Goal: Navigation & Orientation: Understand site structure

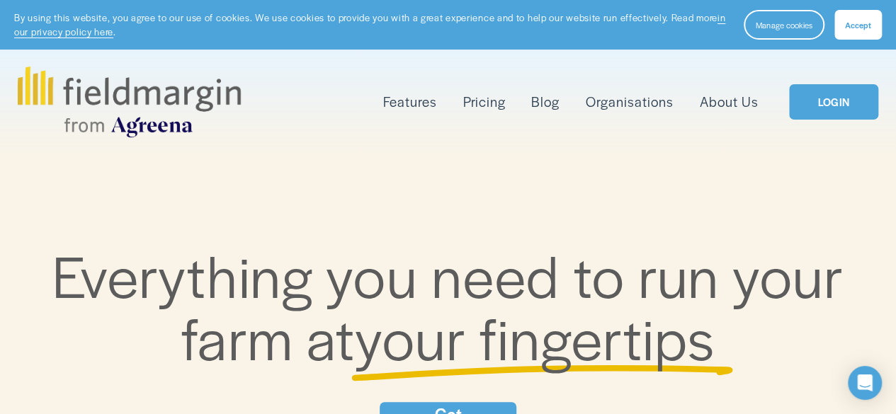
click at [837, 96] on link "LOGIN" at bounding box center [833, 102] width 89 height 36
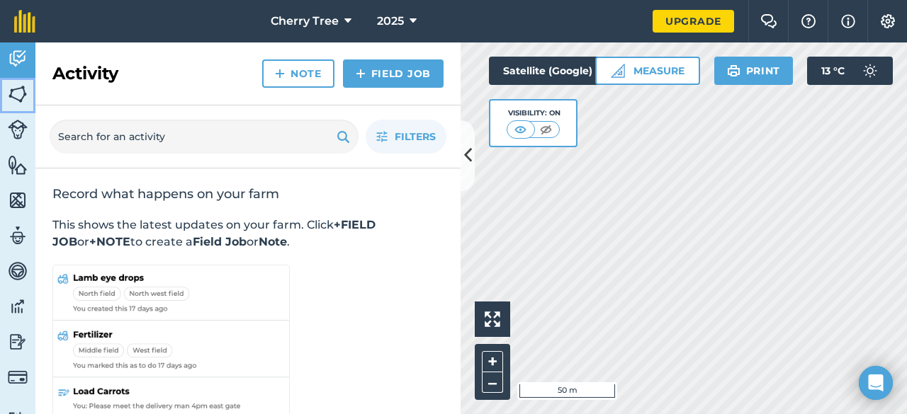
click at [16, 93] on img at bounding box center [18, 94] width 20 height 21
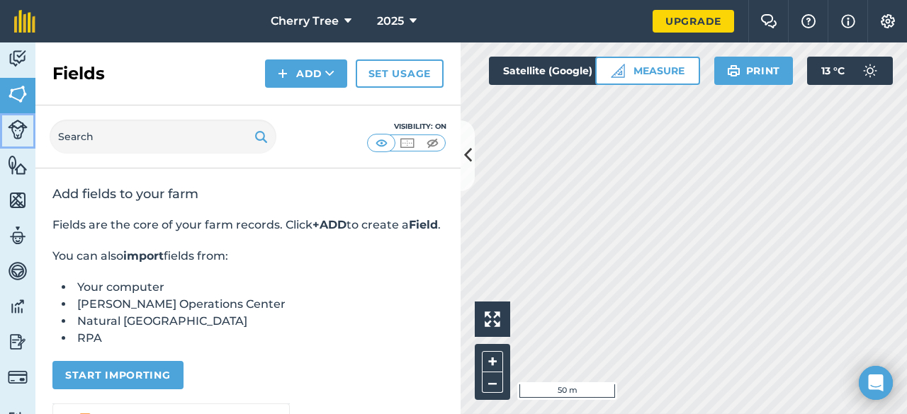
click at [15, 131] on img at bounding box center [18, 130] width 20 height 20
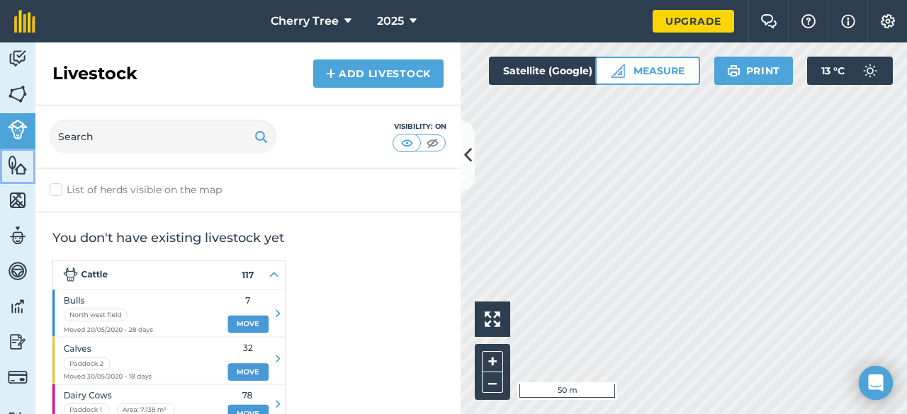
click at [13, 160] on img at bounding box center [18, 164] width 20 height 21
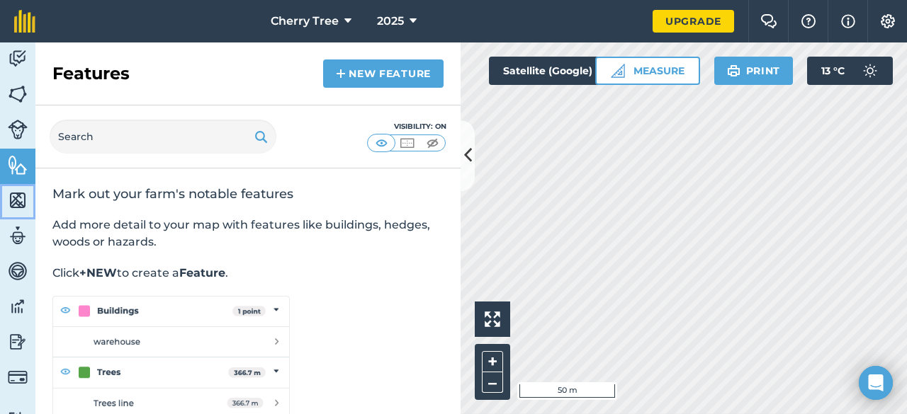
click at [14, 200] on img at bounding box center [18, 200] width 20 height 21
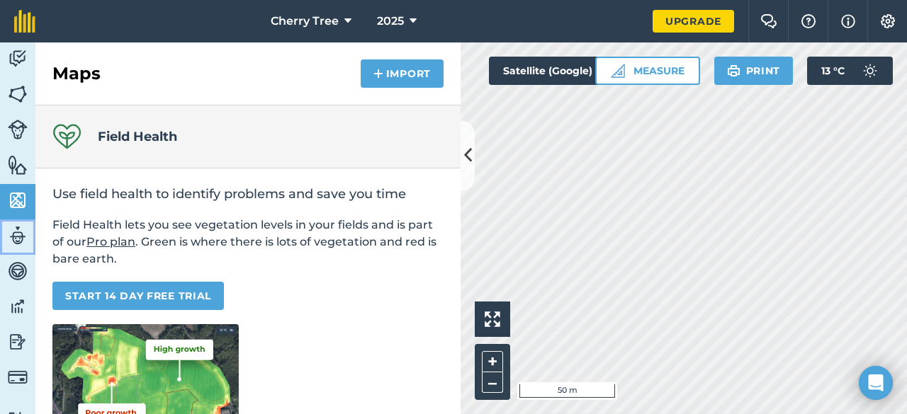
click at [14, 233] on img at bounding box center [18, 235] width 20 height 21
select select "MEMBER"
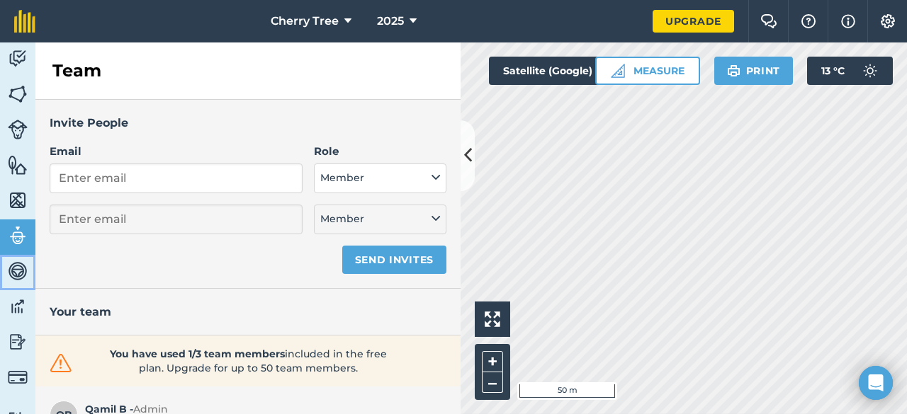
click at [16, 267] on img at bounding box center [18, 271] width 20 height 21
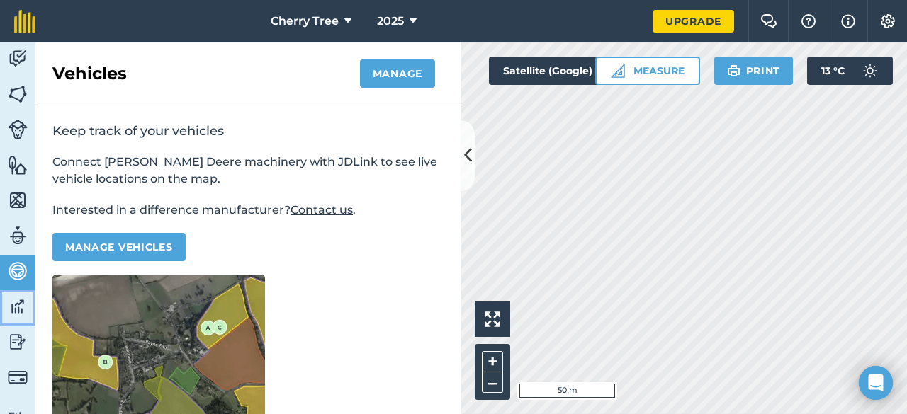
click at [16, 308] on img at bounding box center [18, 306] width 20 height 21
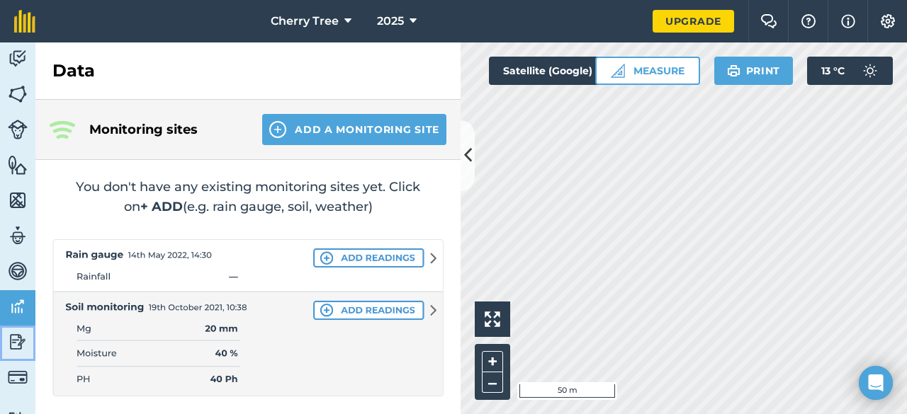
click at [13, 345] on img at bounding box center [18, 341] width 20 height 21
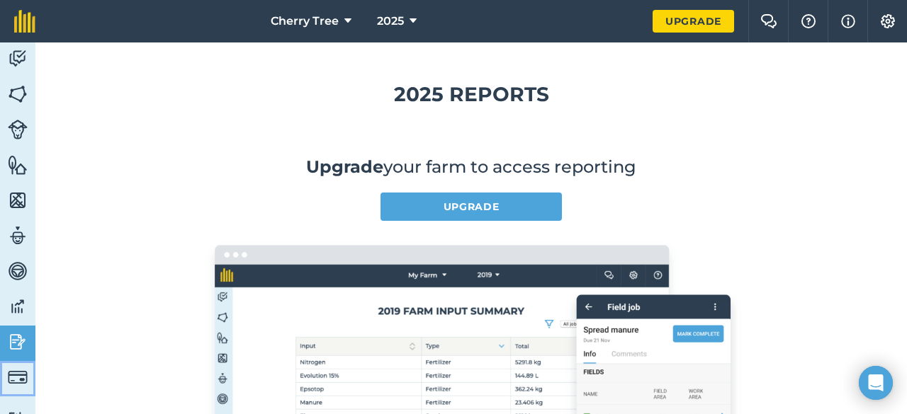
click at [13, 378] on img at bounding box center [18, 378] width 20 height 20
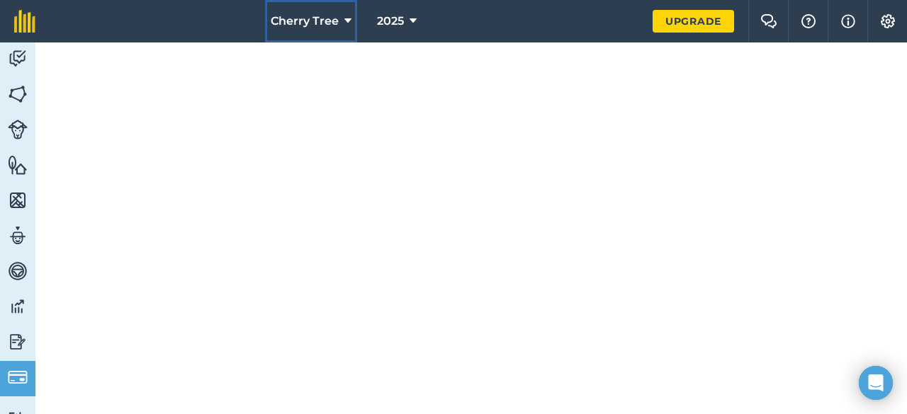
click at [348, 22] on icon at bounding box center [347, 21] width 7 height 17
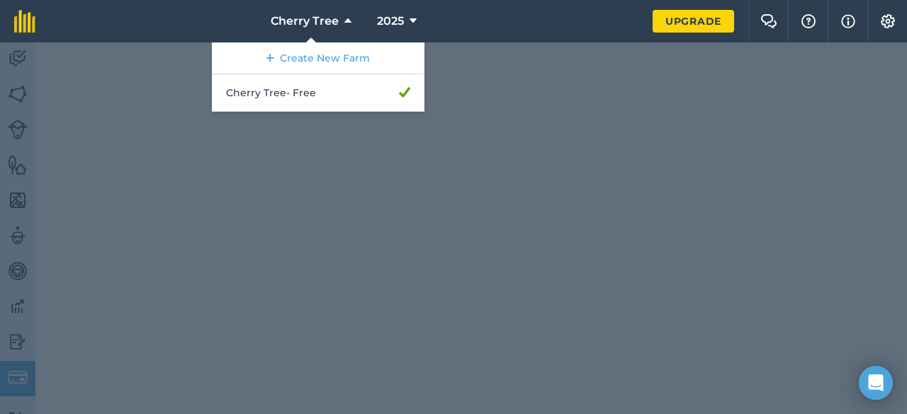
click at [313, 202] on div at bounding box center [453, 228] width 907 height 372
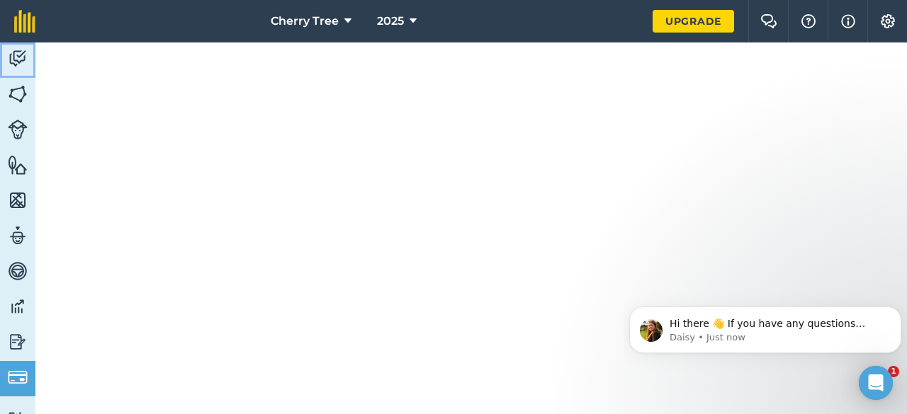
click at [20, 56] on img at bounding box center [18, 58] width 20 height 21
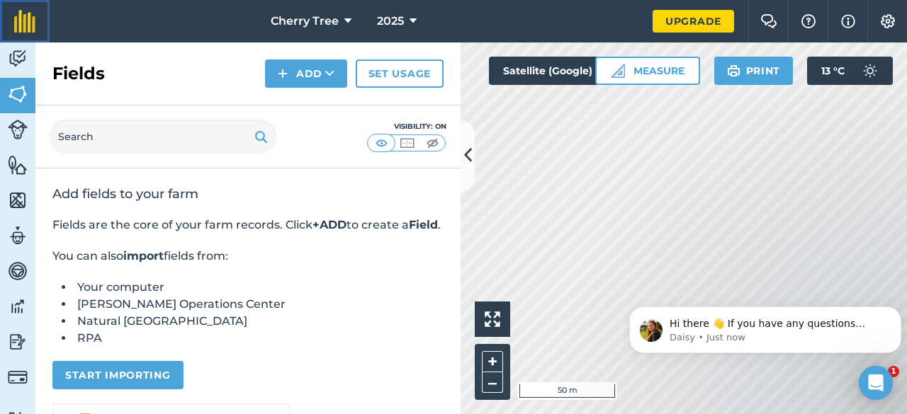
click at [21, 15] on img at bounding box center [24, 21] width 21 height 23
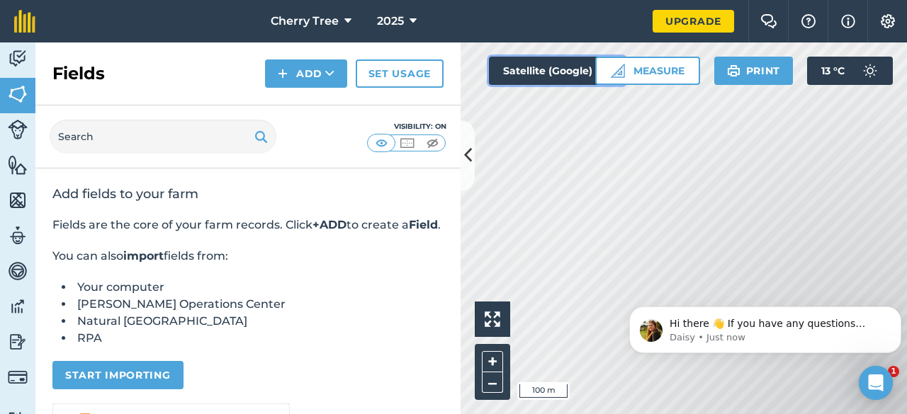
click at [523, 73] on button "Satellite (Google)" at bounding box center [557, 71] width 136 height 28
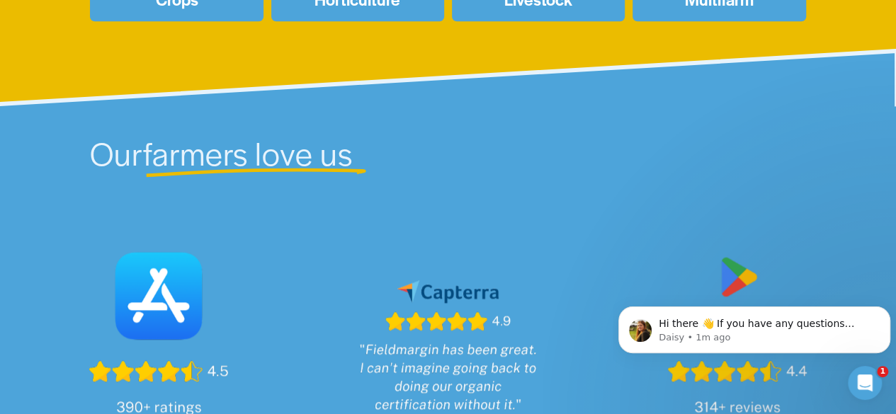
scroll to position [730, 0]
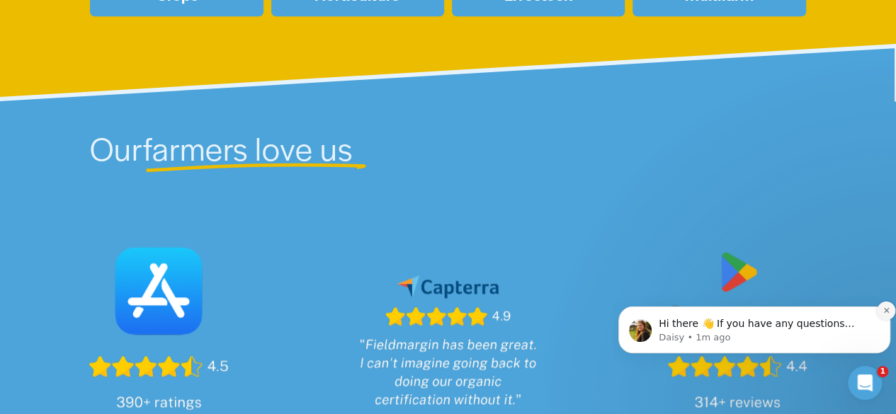
click at [887, 312] on icon "Dismiss notification" at bounding box center [885, 310] width 5 height 5
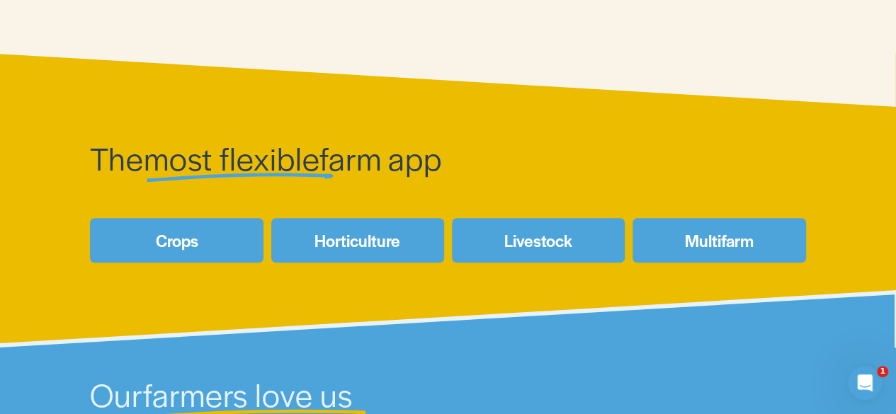
scroll to position [0, 0]
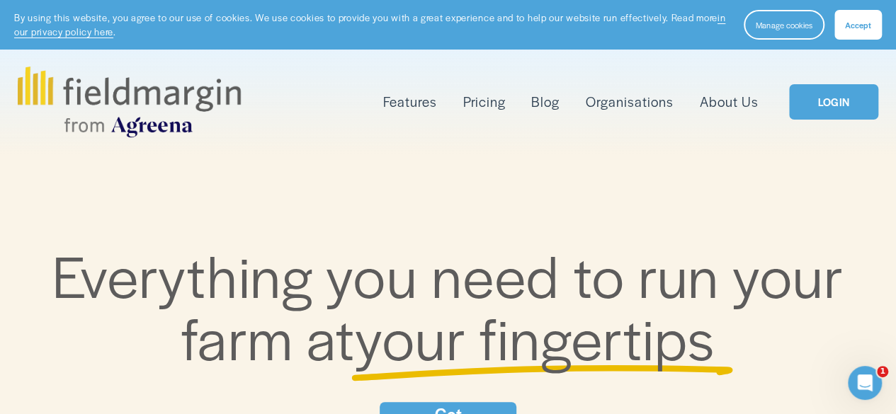
click at [483, 105] on link "Pricing" at bounding box center [484, 102] width 42 height 23
